Goal: Ask a question

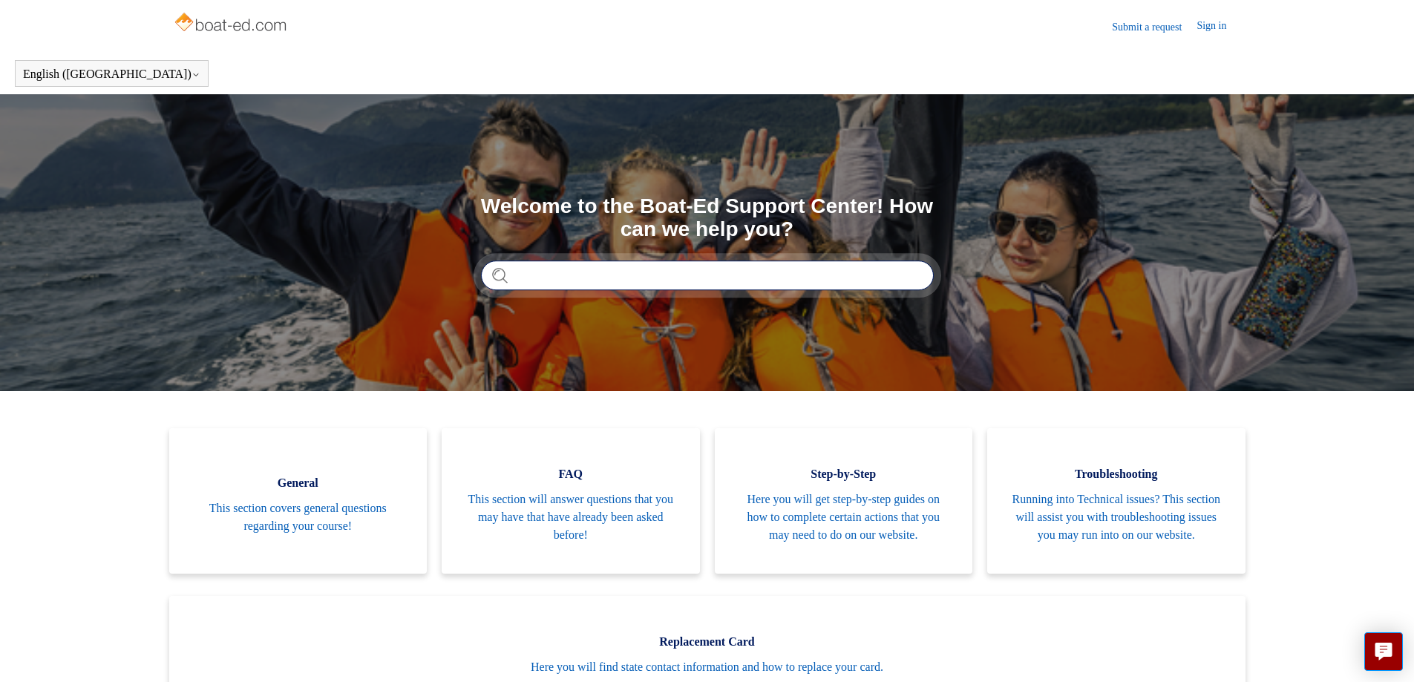
click at [550, 276] on input "Search" at bounding box center [707, 275] width 453 height 30
type input "**********"
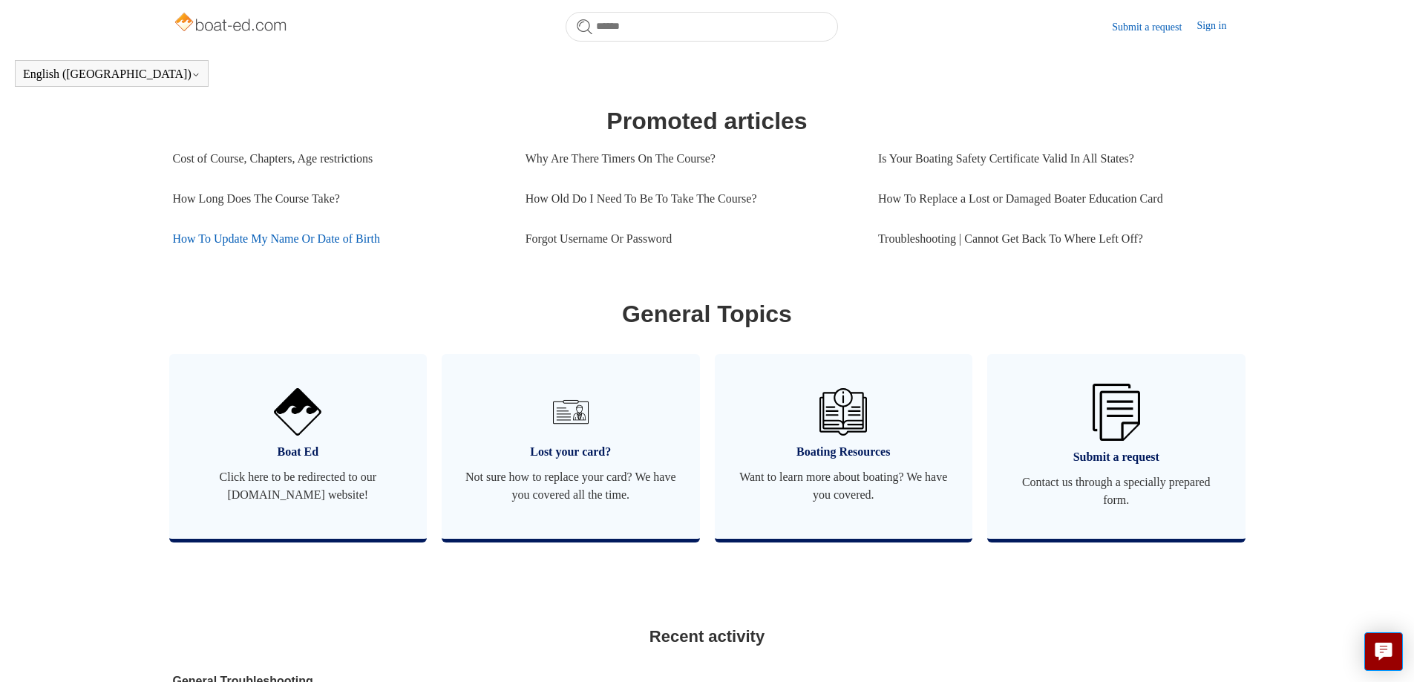
scroll to position [626, 0]
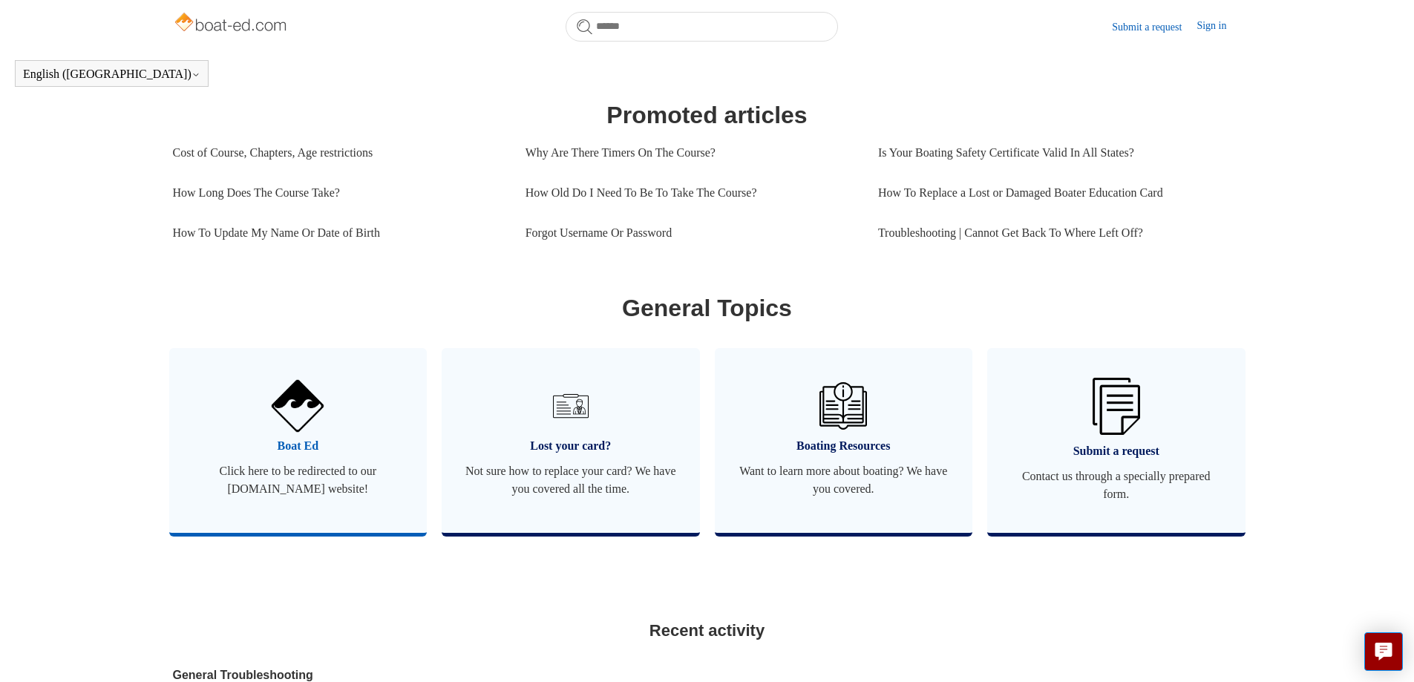
click at [377, 407] on link "Boat Ed Click here to be redirected to our [DOMAIN_NAME] website!" at bounding box center [298, 440] width 258 height 185
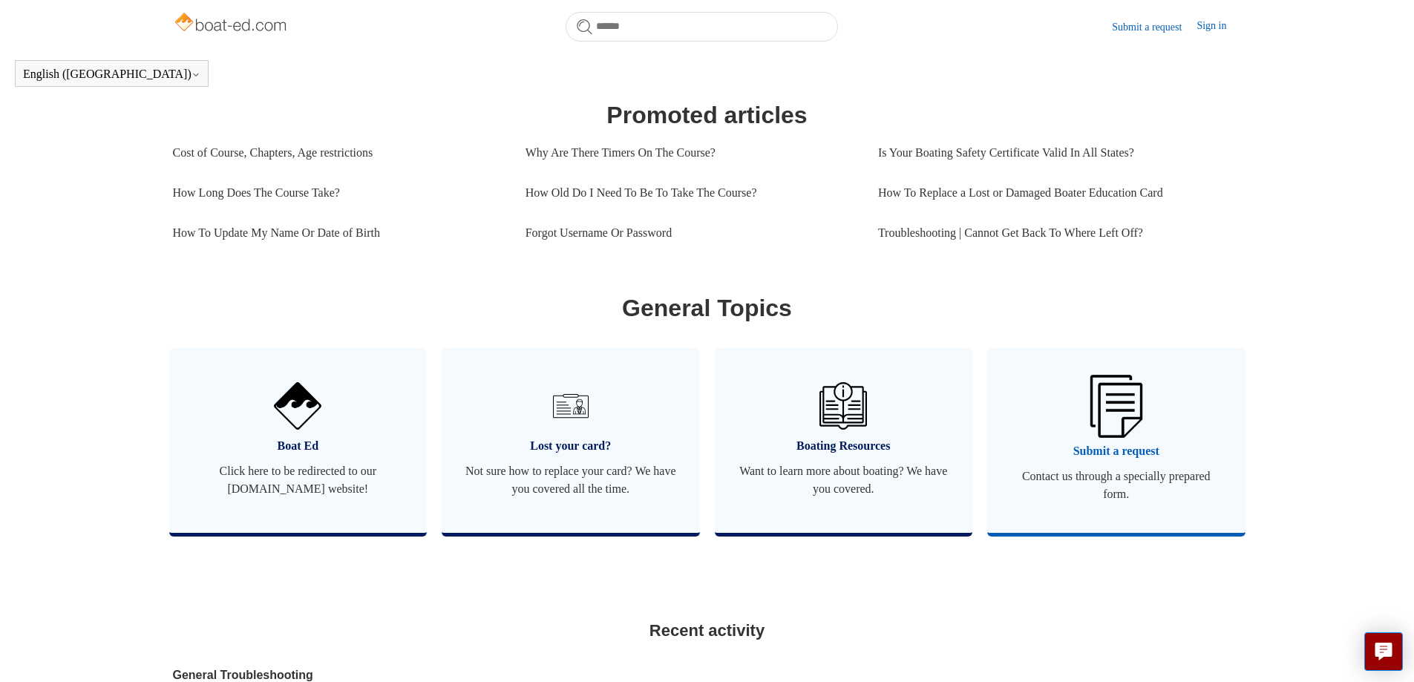
click at [1051, 438] on link "Submit a request Contact us through a specially prepared form." at bounding box center [1116, 440] width 258 height 185
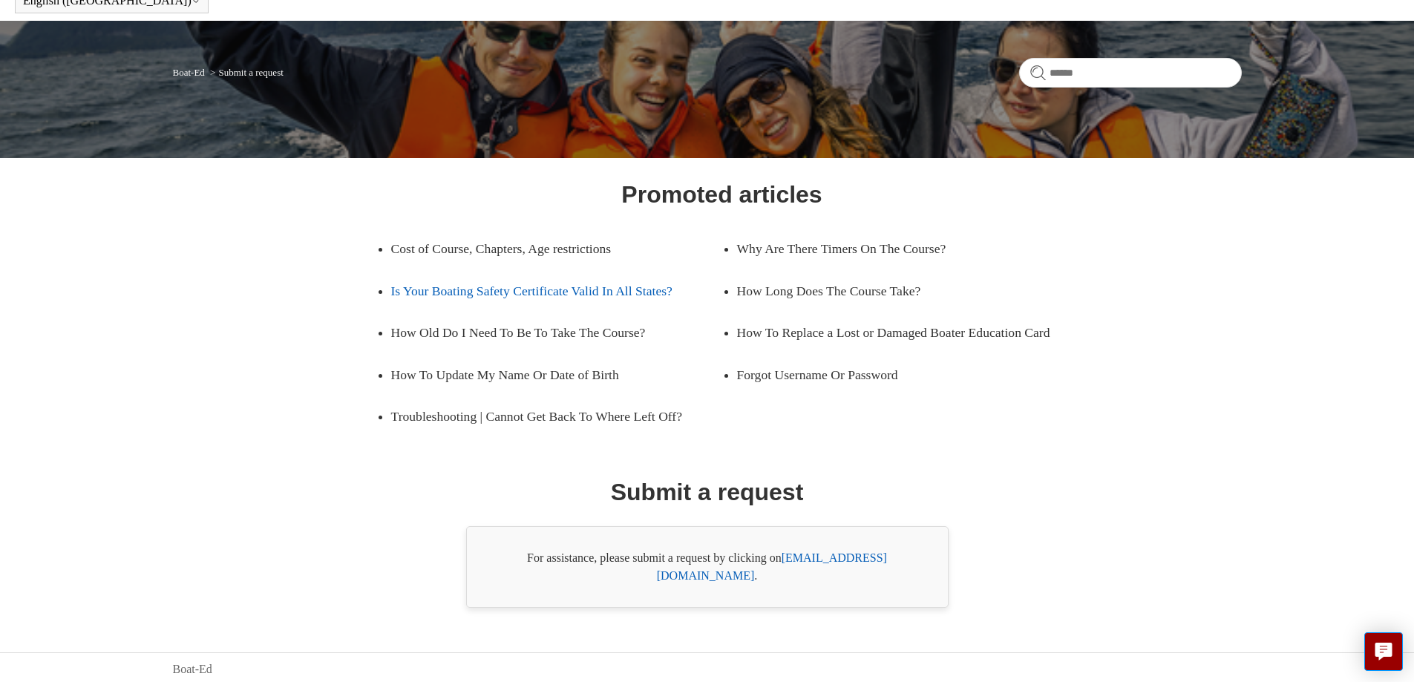
scroll to position [79, 0]
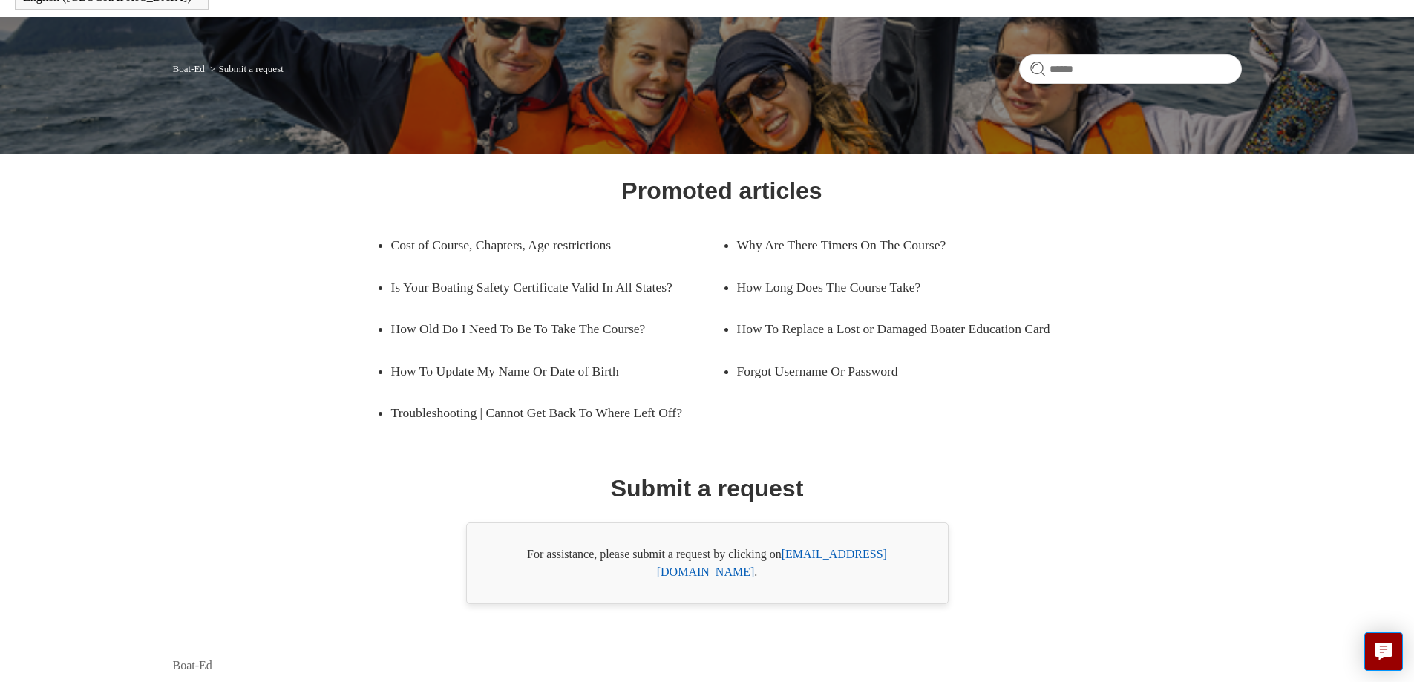
click at [876, 575] on link "support@boat-ed.com" at bounding box center [772, 563] width 230 height 30
click at [859, 572] on link "support@boat-ed.com" at bounding box center [772, 563] width 230 height 30
drag, startPoint x: 787, startPoint y: 561, endPoint x: 908, endPoint y: 572, distance: 122.2
click at [908, 572] on div "For assistance, please submit a request by clicking on support@boat-ed.com ." at bounding box center [707, 563] width 482 height 82
copy div "support@boat-ed.com ."
